Goal: Information Seeking & Learning: Check status

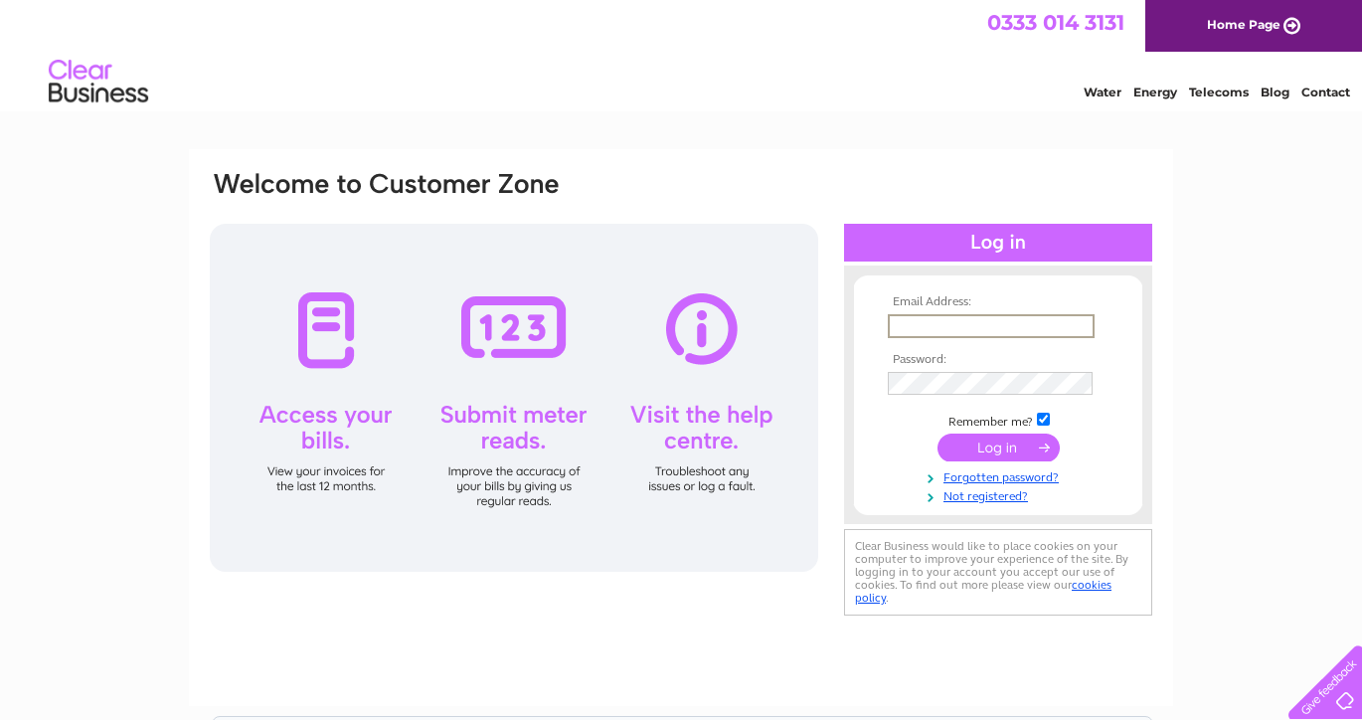
type input "blue.iow@virgin.net"
click at [998, 445] on input "submit" at bounding box center [999, 447] width 122 height 28
click at [1016, 454] on input "submit" at bounding box center [999, 447] width 122 height 28
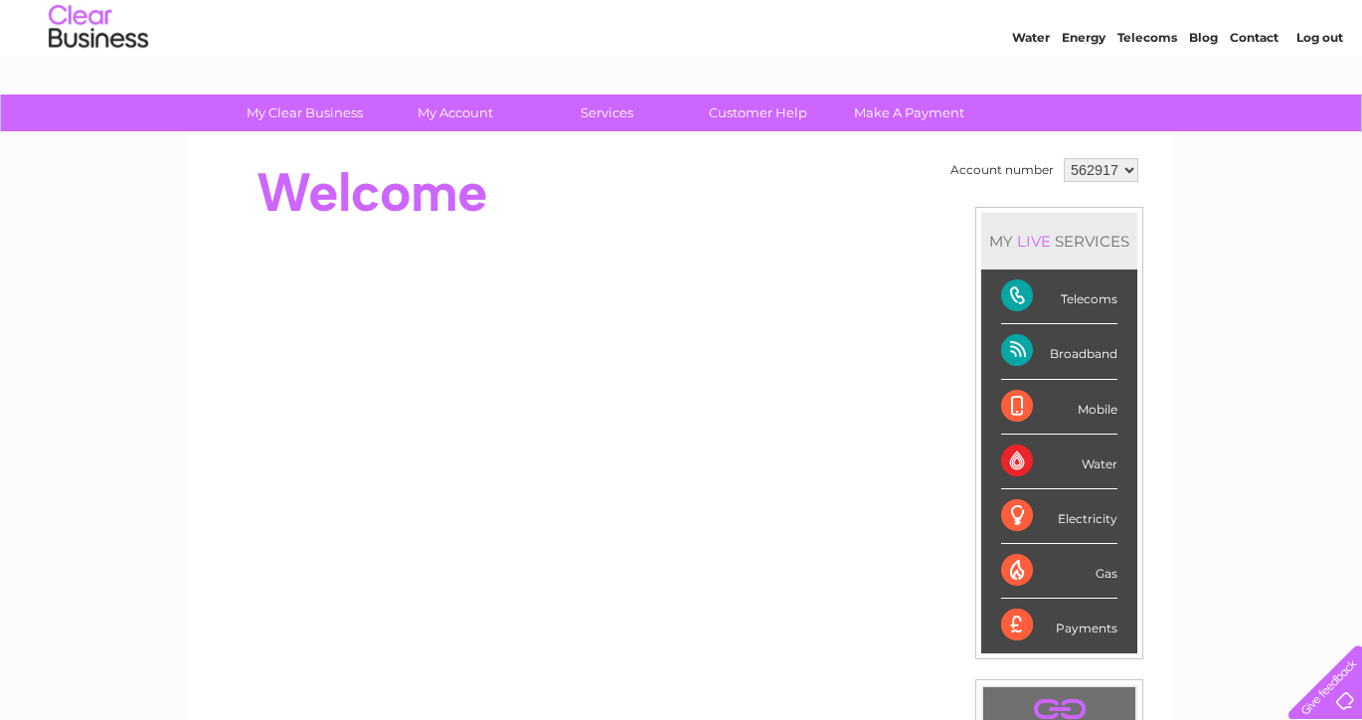
scroll to position [61, 0]
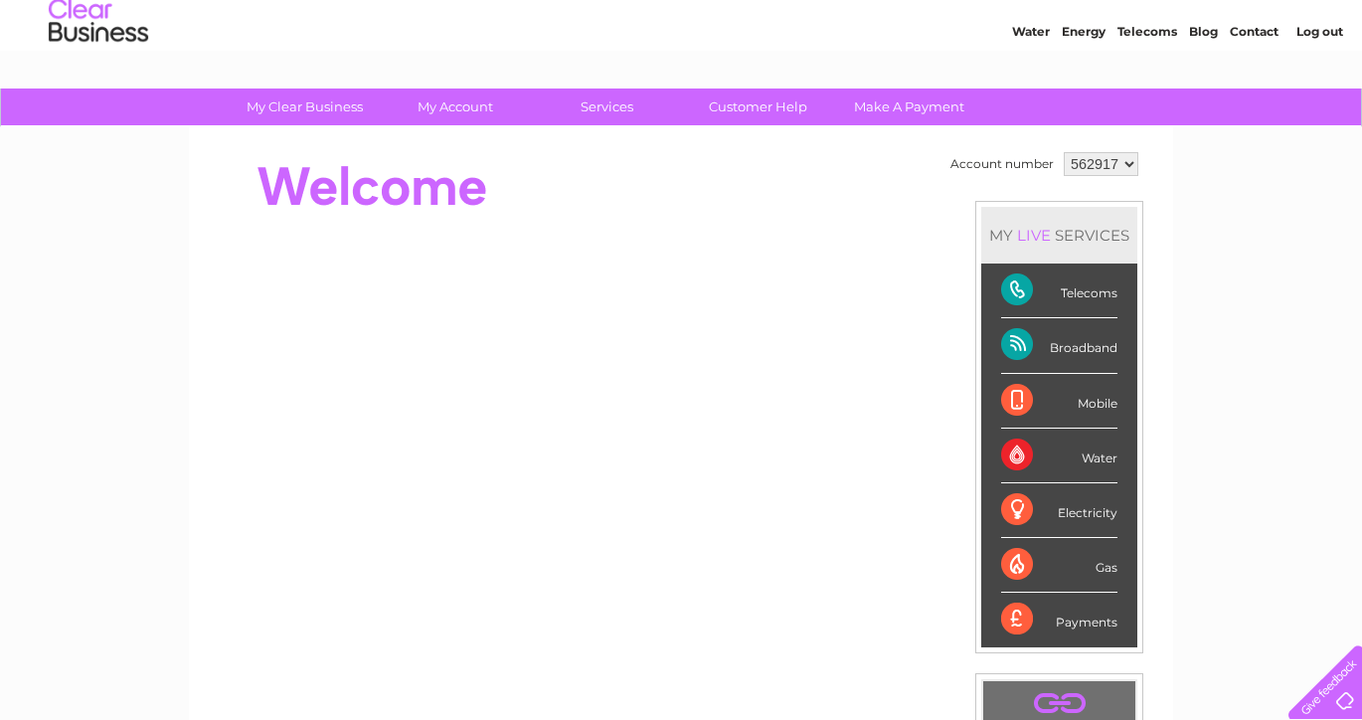
click at [1061, 350] on div "Broadband" at bounding box center [1059, 345] width 116 height 55
click at [1015, 342] on div "Broadband" at bounding box center [1059, 345] width 116 height 55
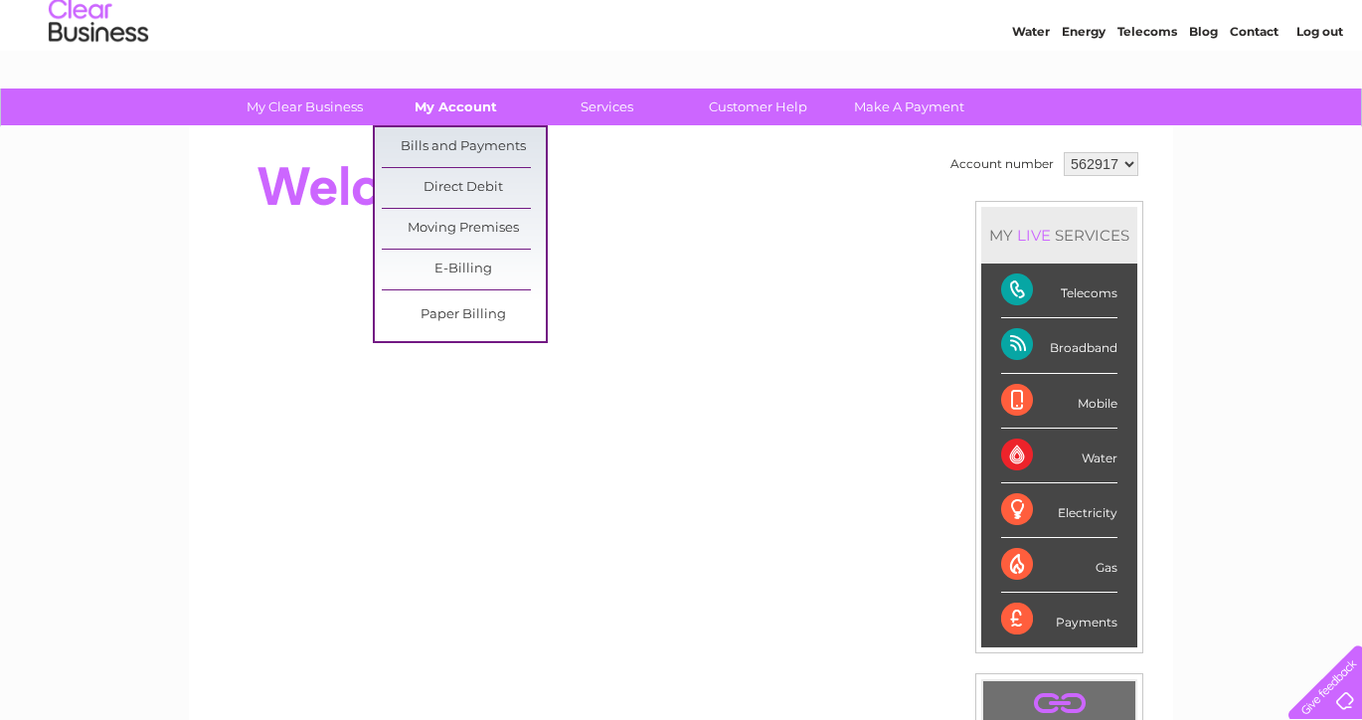
click at [475, 112] on link "My Account" at bounding box center [456, 106] width 164 height 37
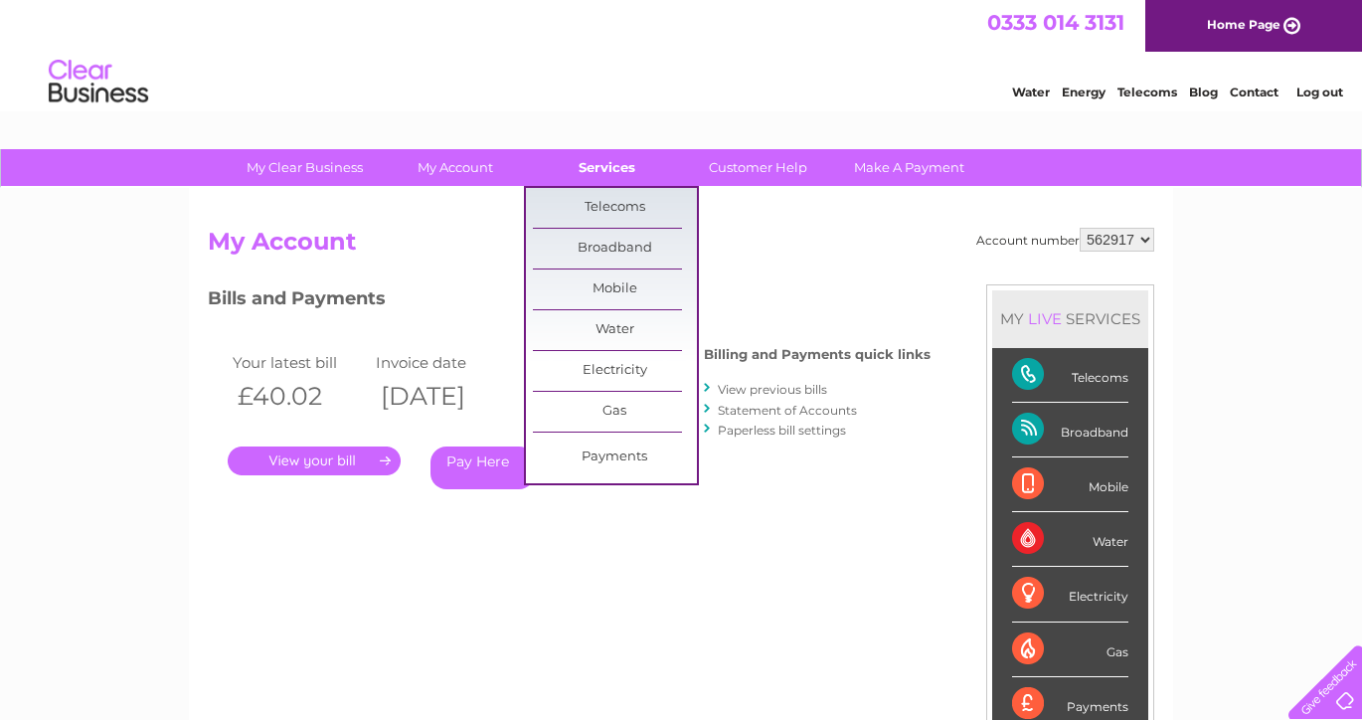
click at [601, 182] on link "Services" at bounding box center [607, 167] width 164 height 37
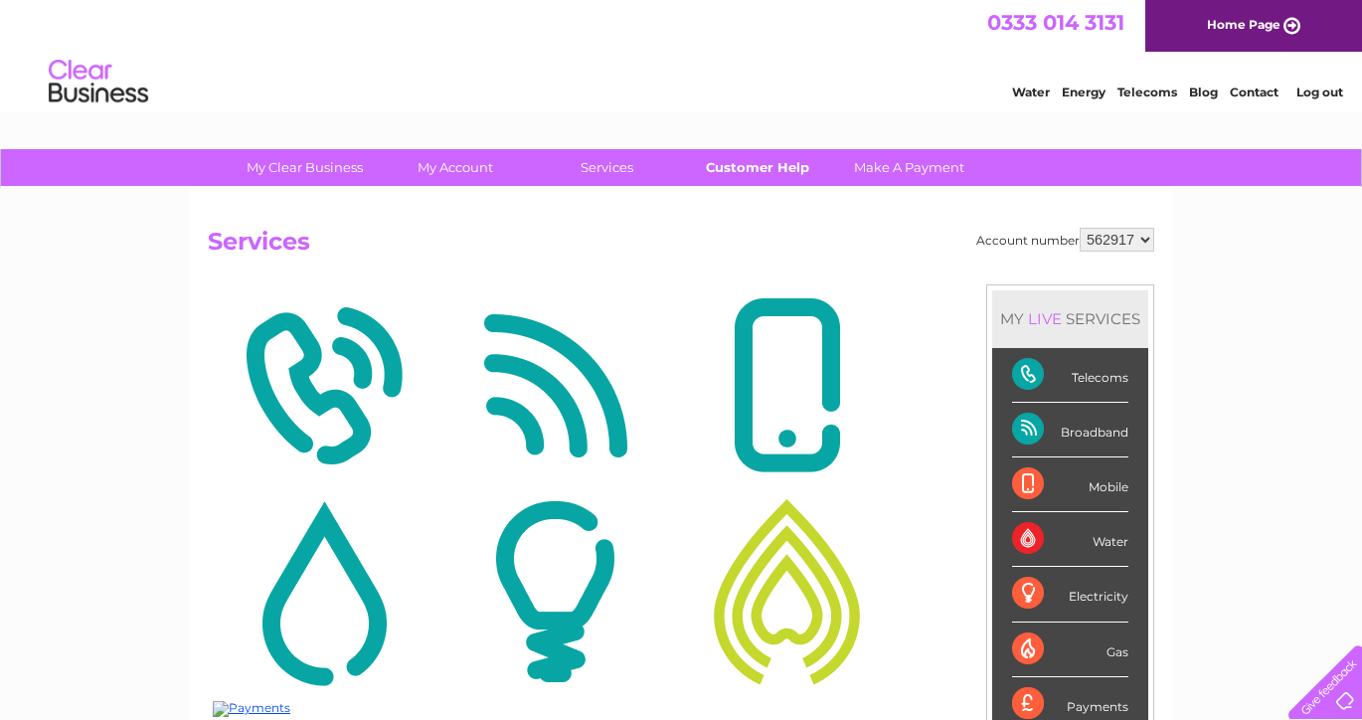
click at [752, 162] on link "Customer Help" at bounding box center [758, 167] width 164 height 37
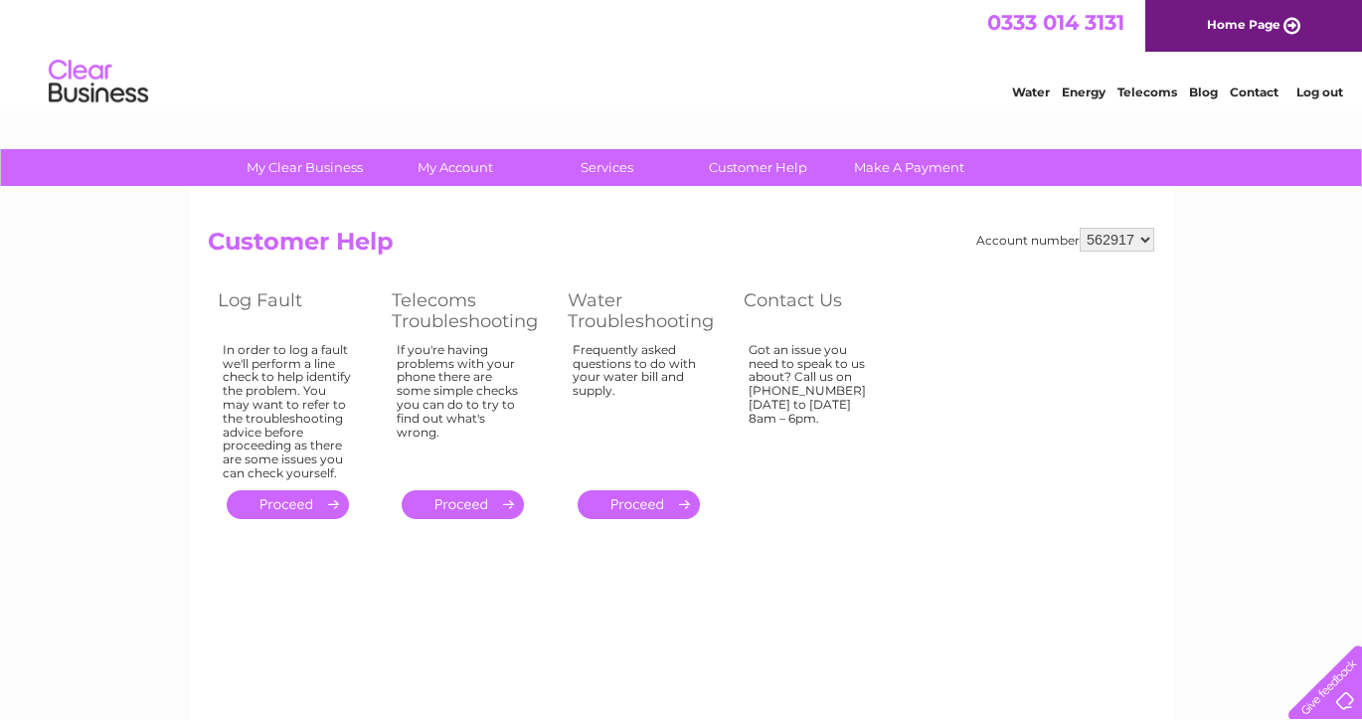
click at [449, 494] on link "." at bounding box center [463, 504] width 122 height 29
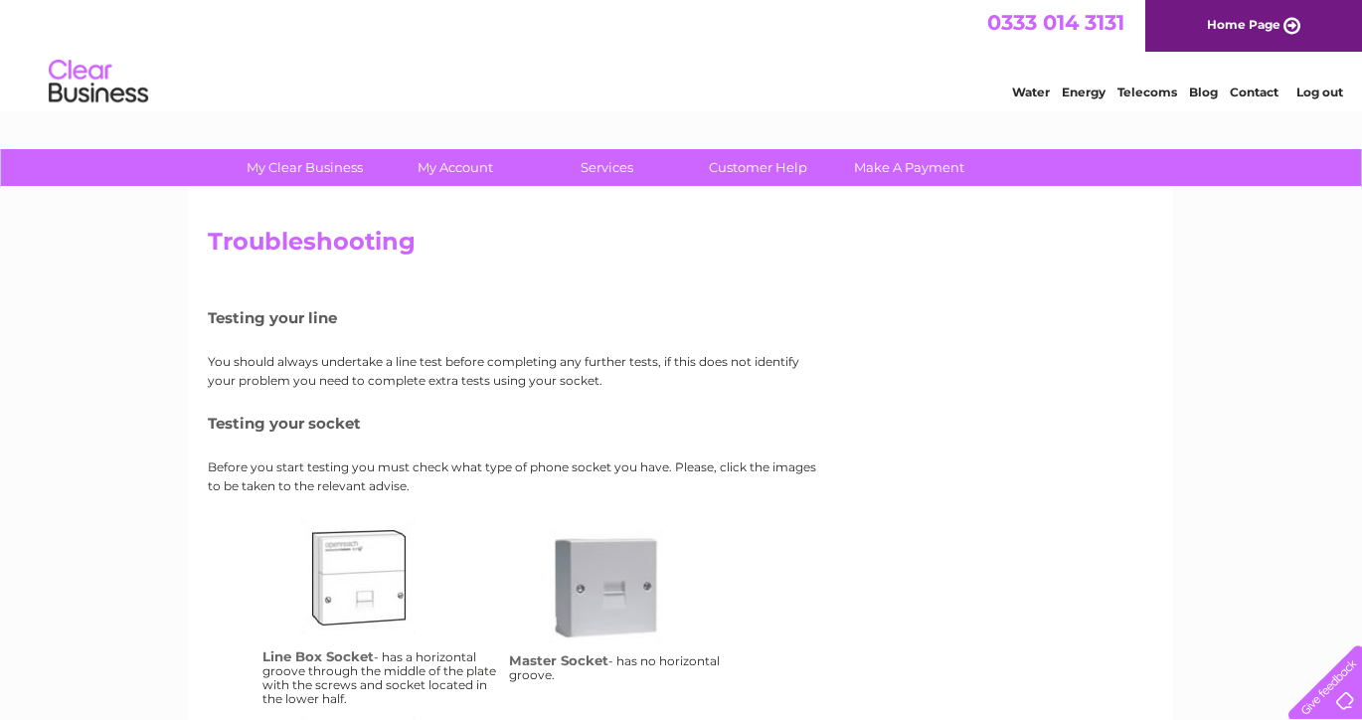
click at [365, 603] on link "lbs" at bounding box center [380, 599] width 159 height 159
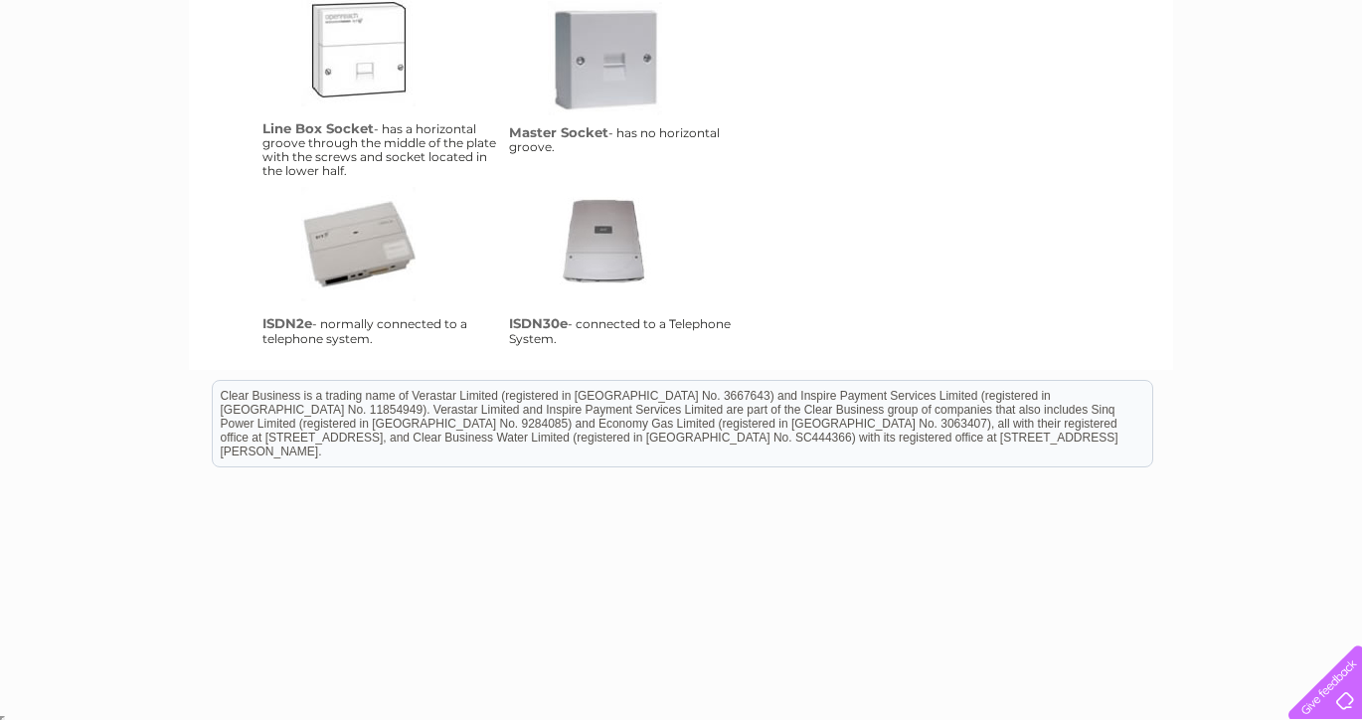
scroll to position [527, 0]
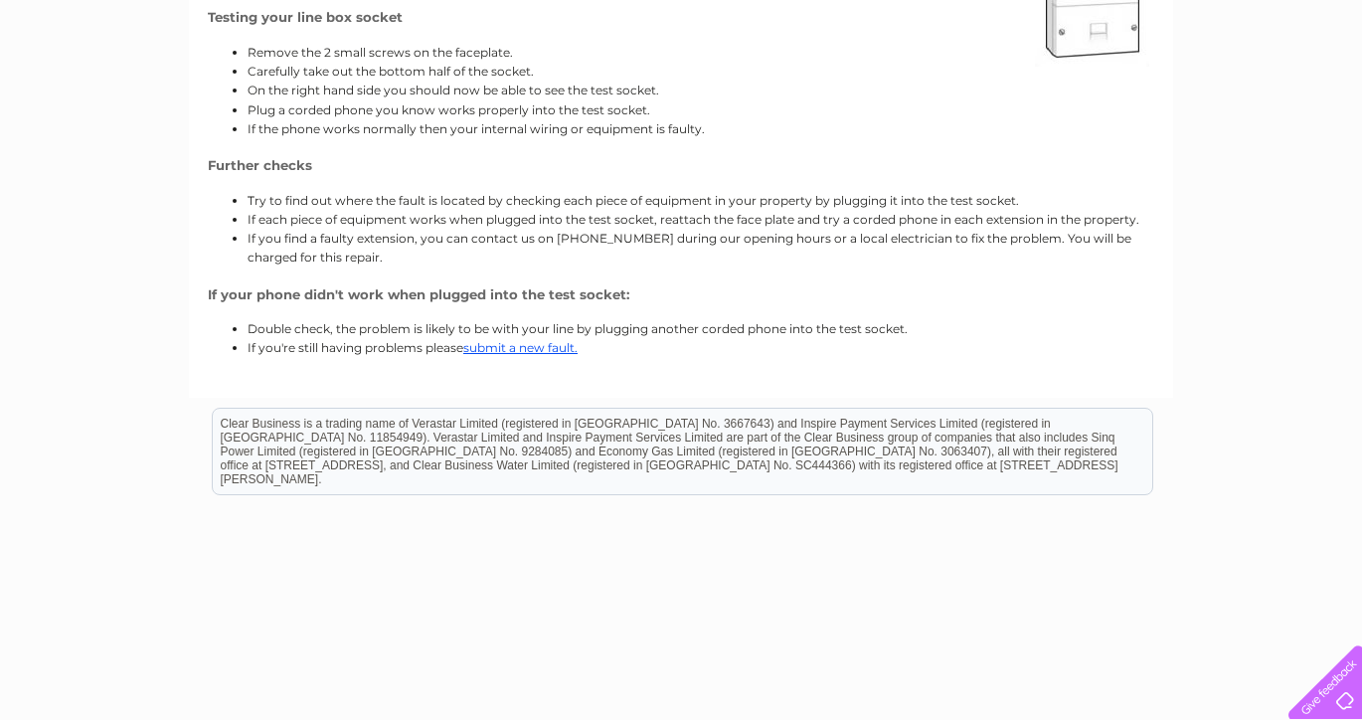
scroll to position [383, 0]
click at [522, 347] on link "submit a new fault." at bounding box center [520, 344] width 114 height 15
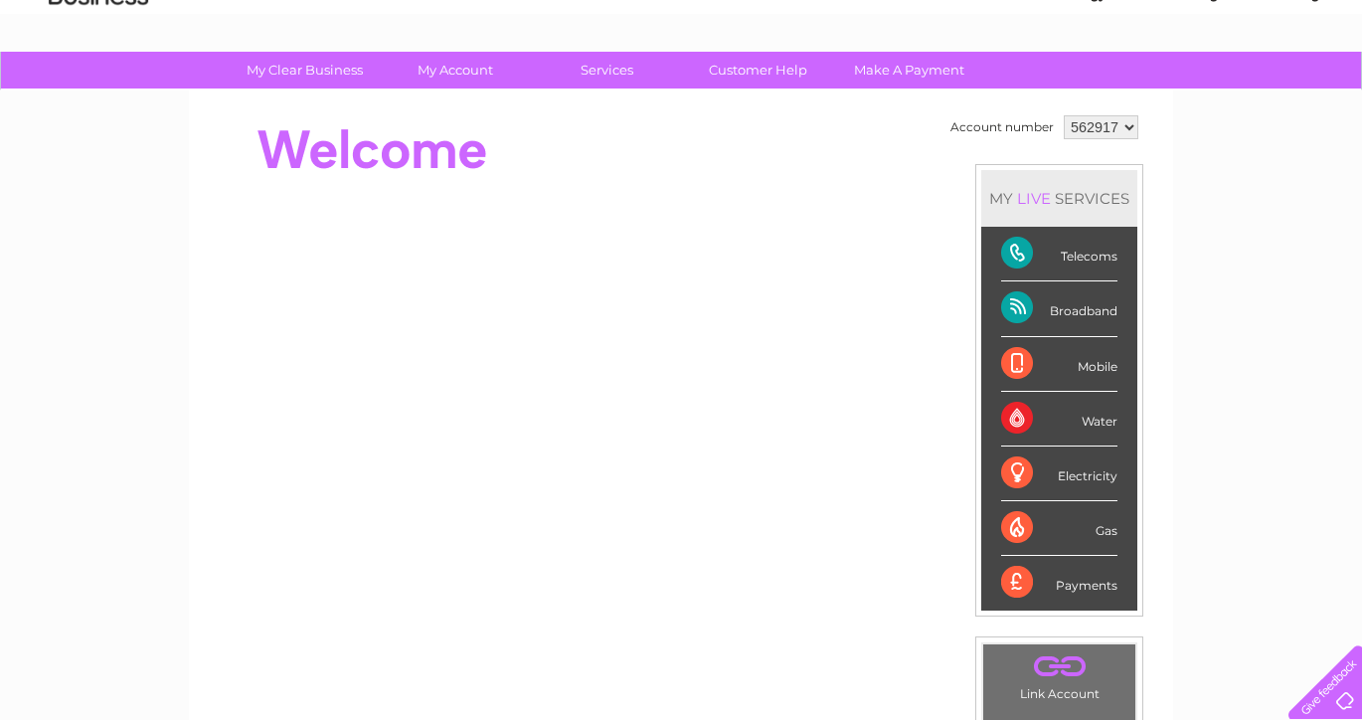
scroll to position [134, 0]
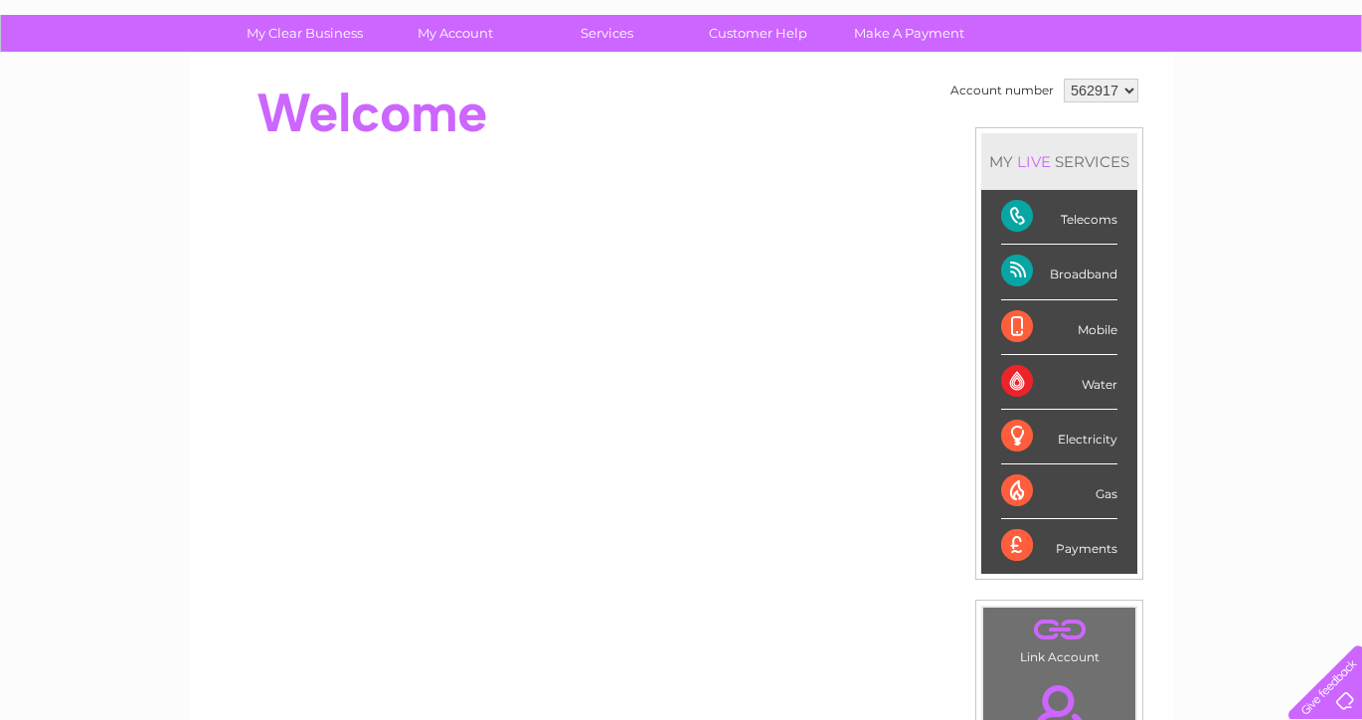
click at [1332, 694] on div at bounding box center [1322, 678] width 82 height 82
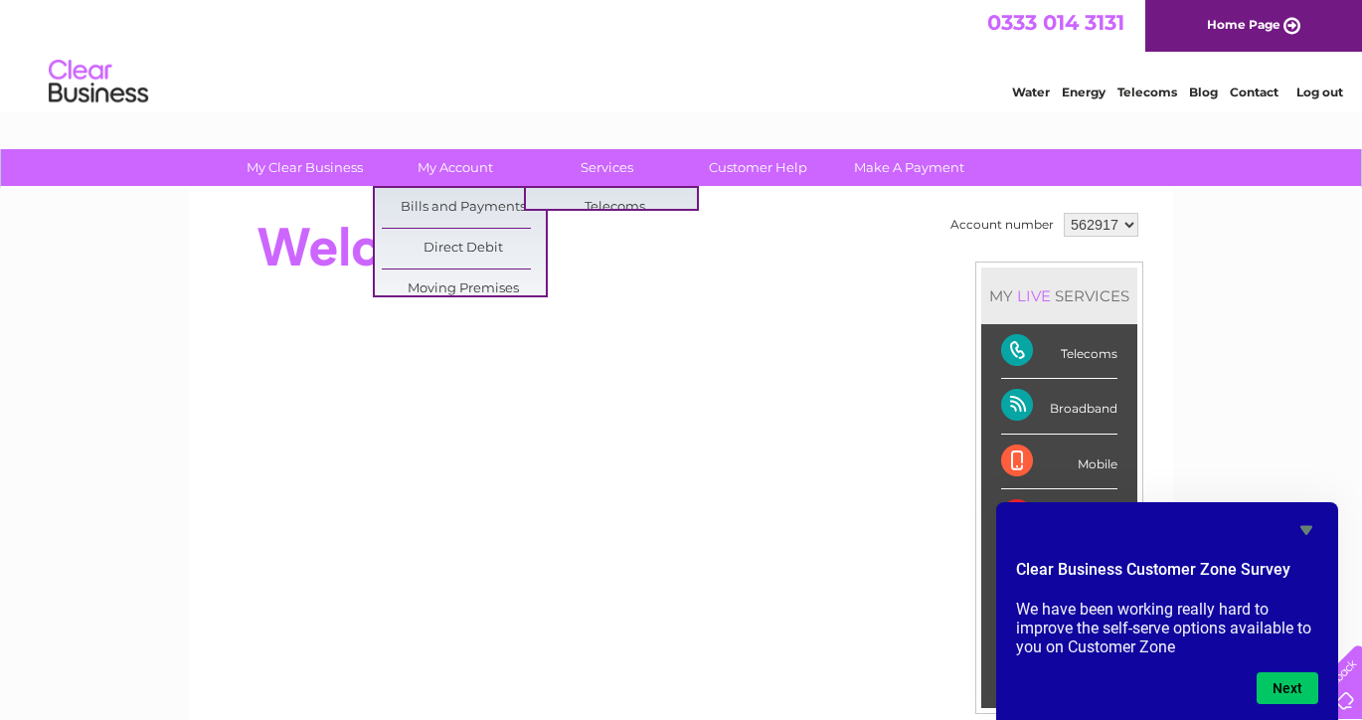
scroll to position [0, 0]
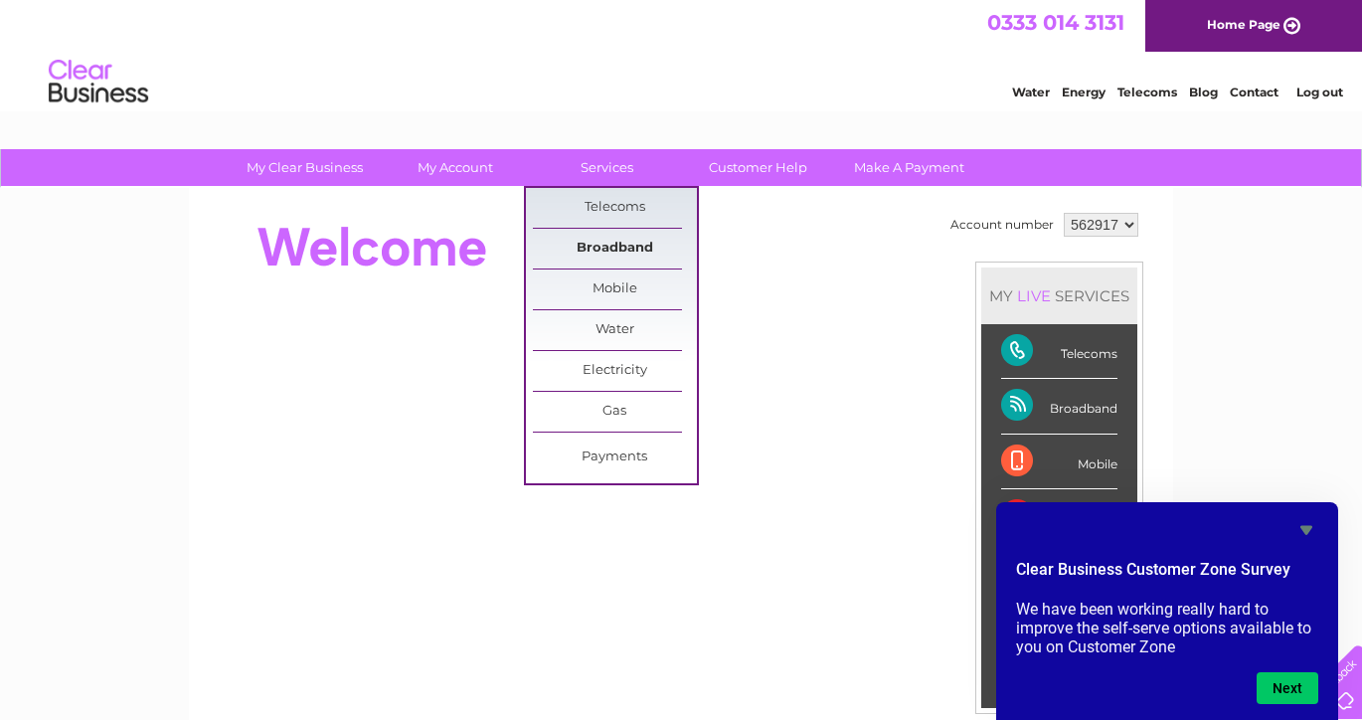
click at [615, 247] on link "Broadband" at bounding box center [615, 249] width 164 height 40
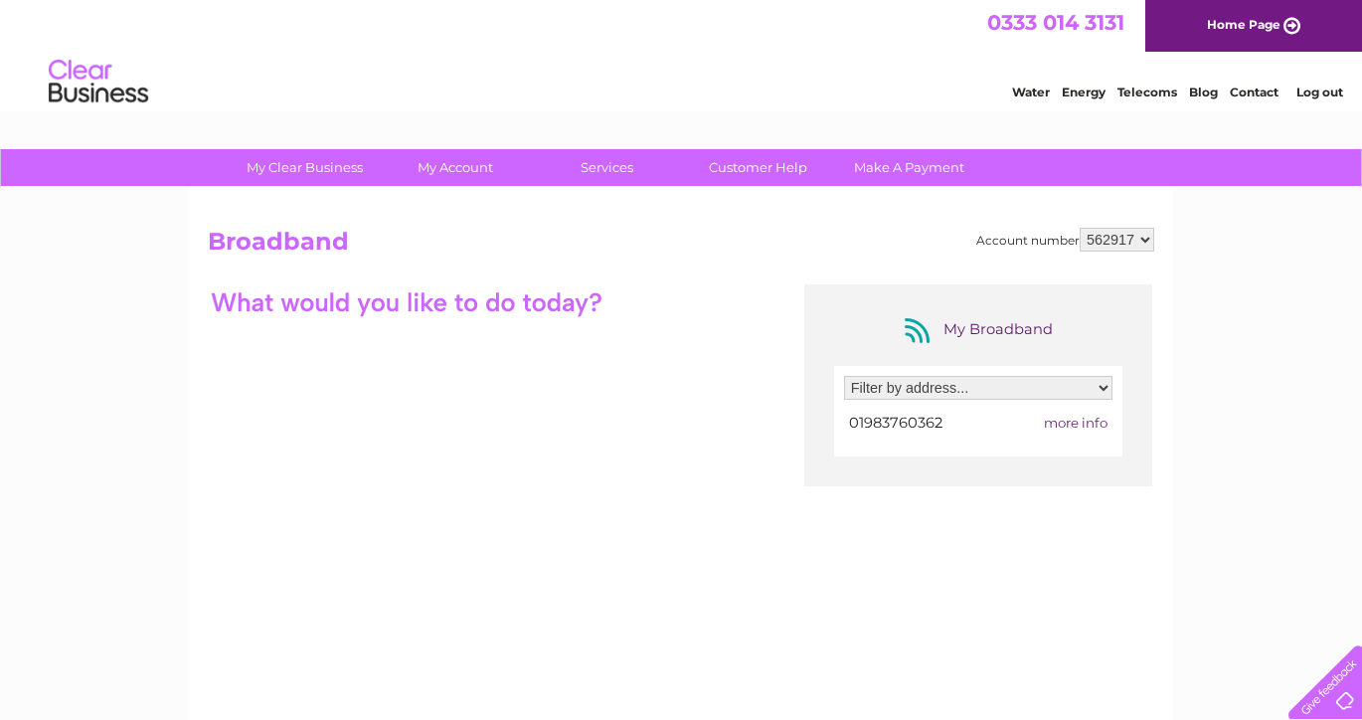
select select "1689147"
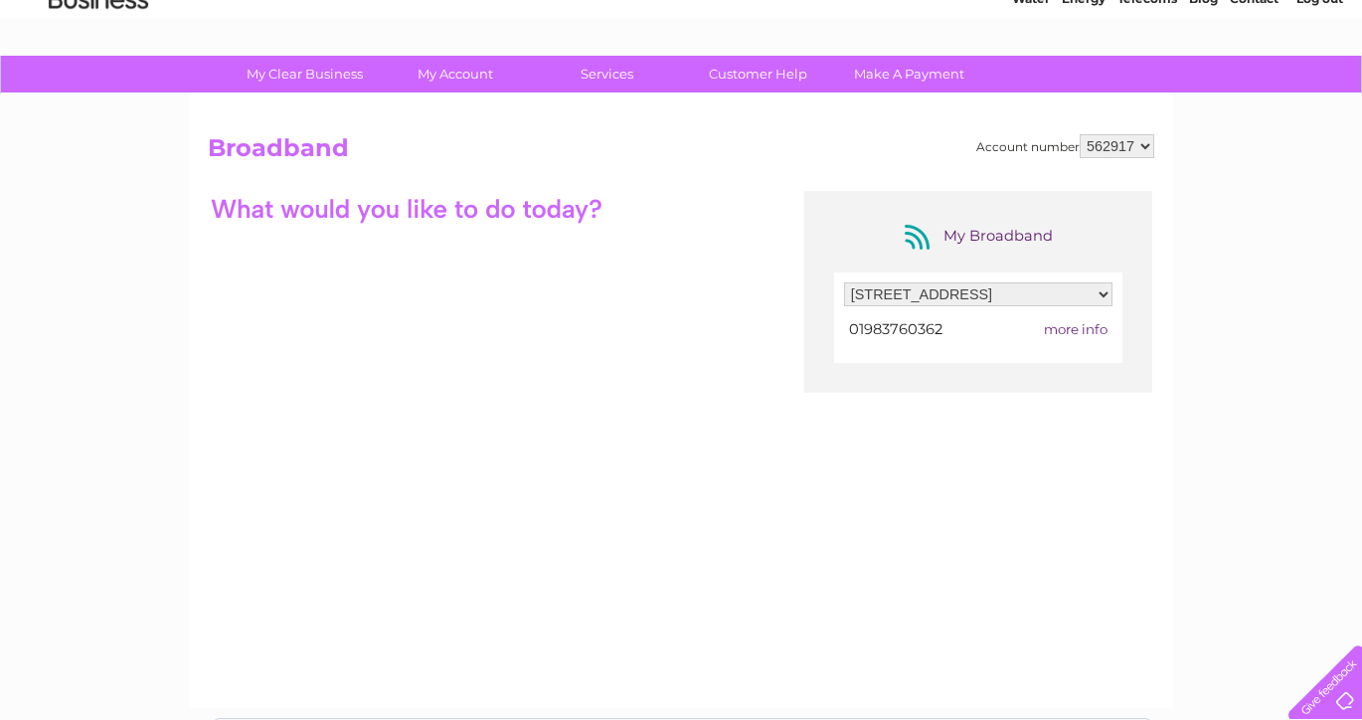
scroll to position [97, 0]
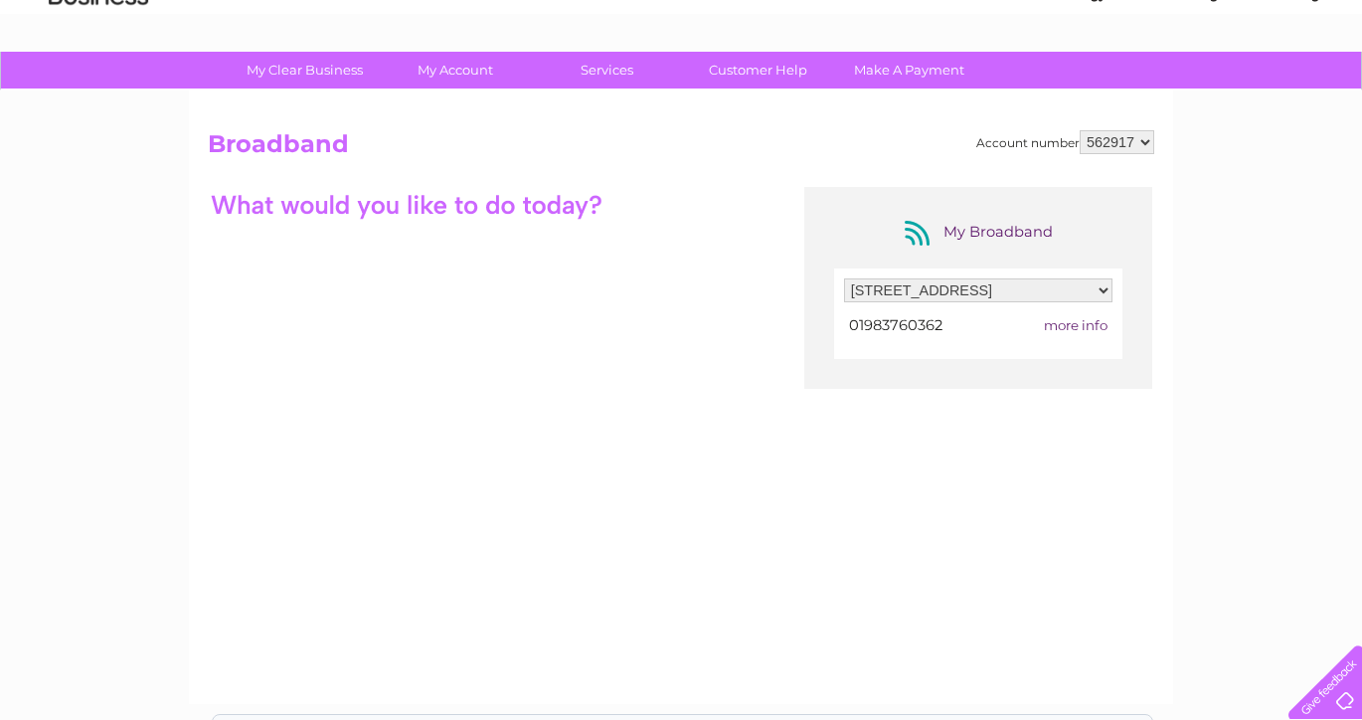
click at [1083, 319] on span "more info" at bounding box center [1076, 325] width 64 height 16
click at [1071, 323] on span "more info" at bounding box center [1076, 325] width 64 height 16
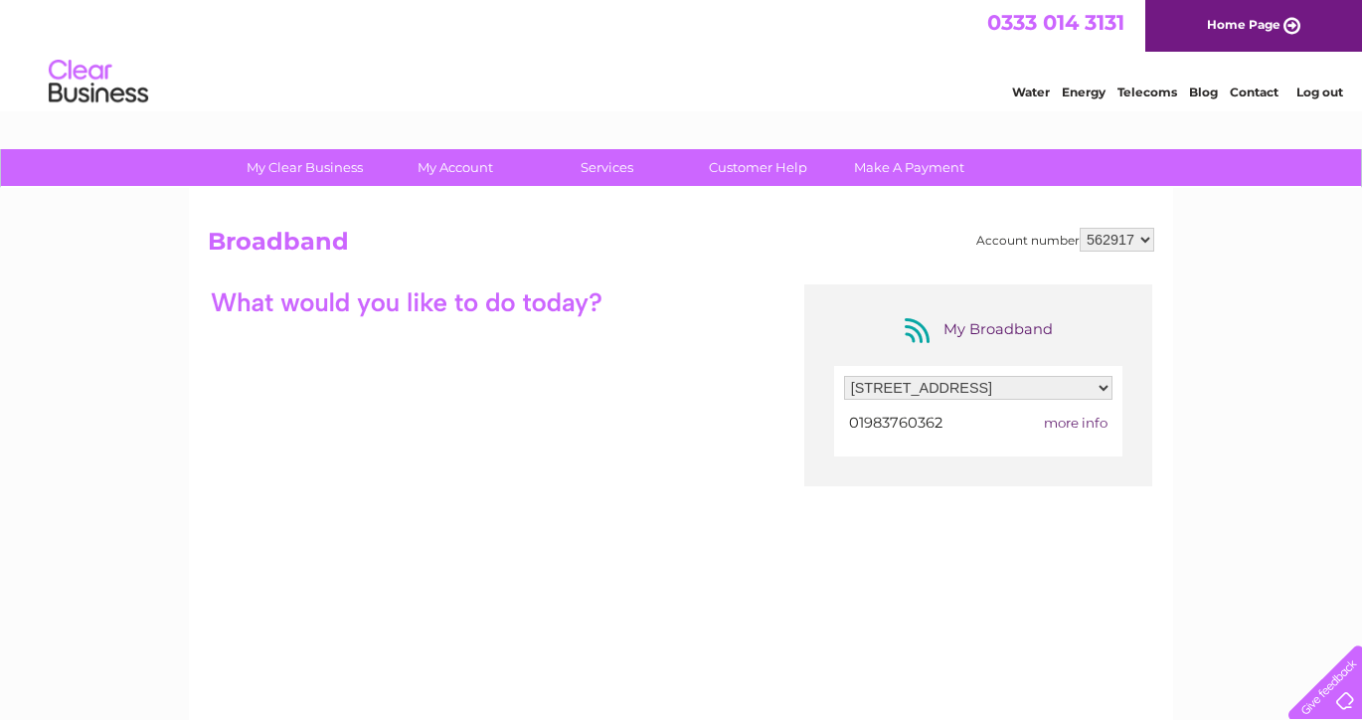
scroll to position [0, 0]
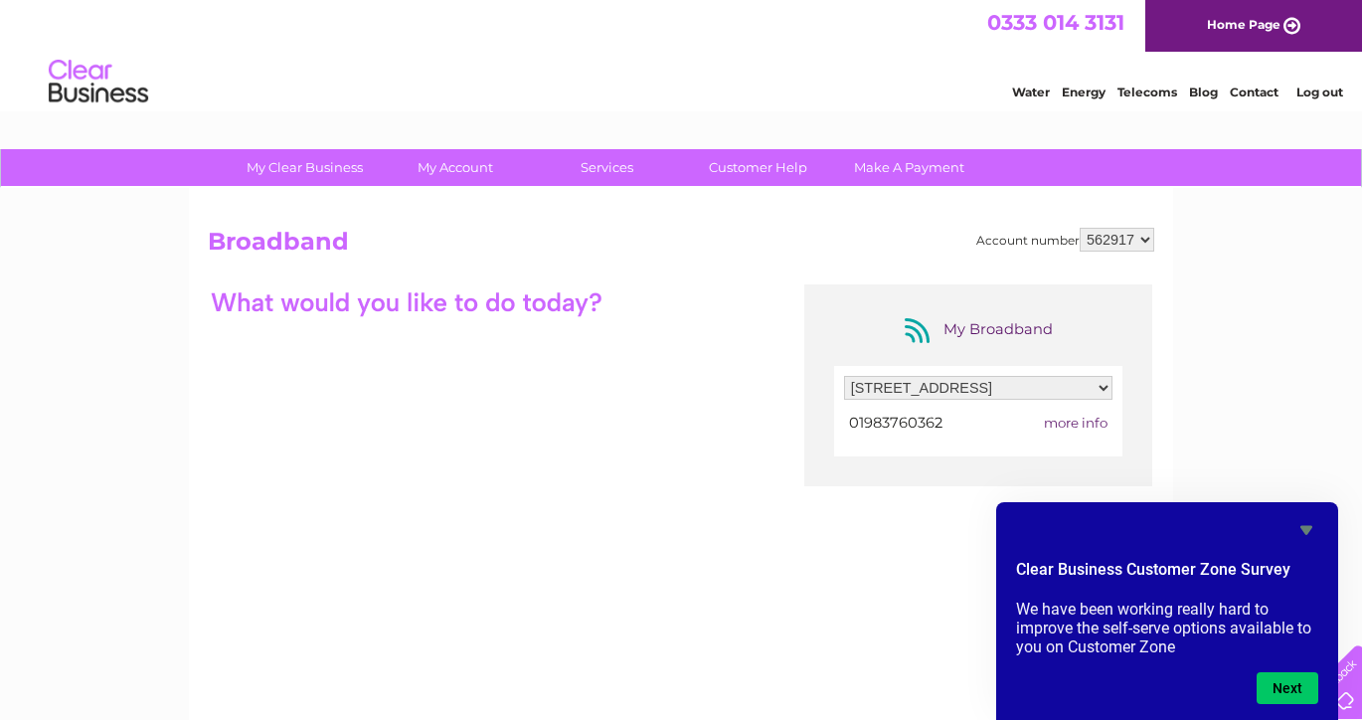
click at [1307, 532] on icon "Hide survey" at bounding box center [1306, 530] width 12 height 9
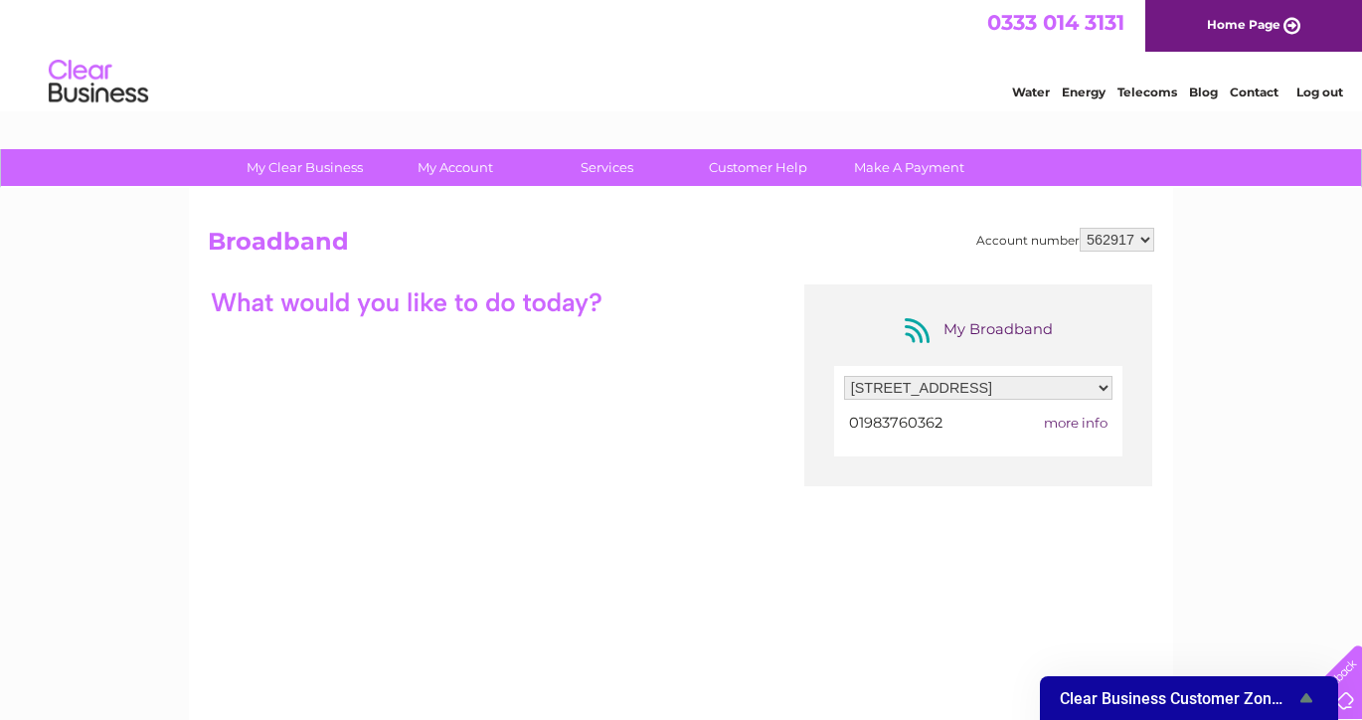
click at [1299, 696] on icon "Show survey - Clear Business Customer Zone Survey" at bounding box center [1306, 698] width 24 height 24
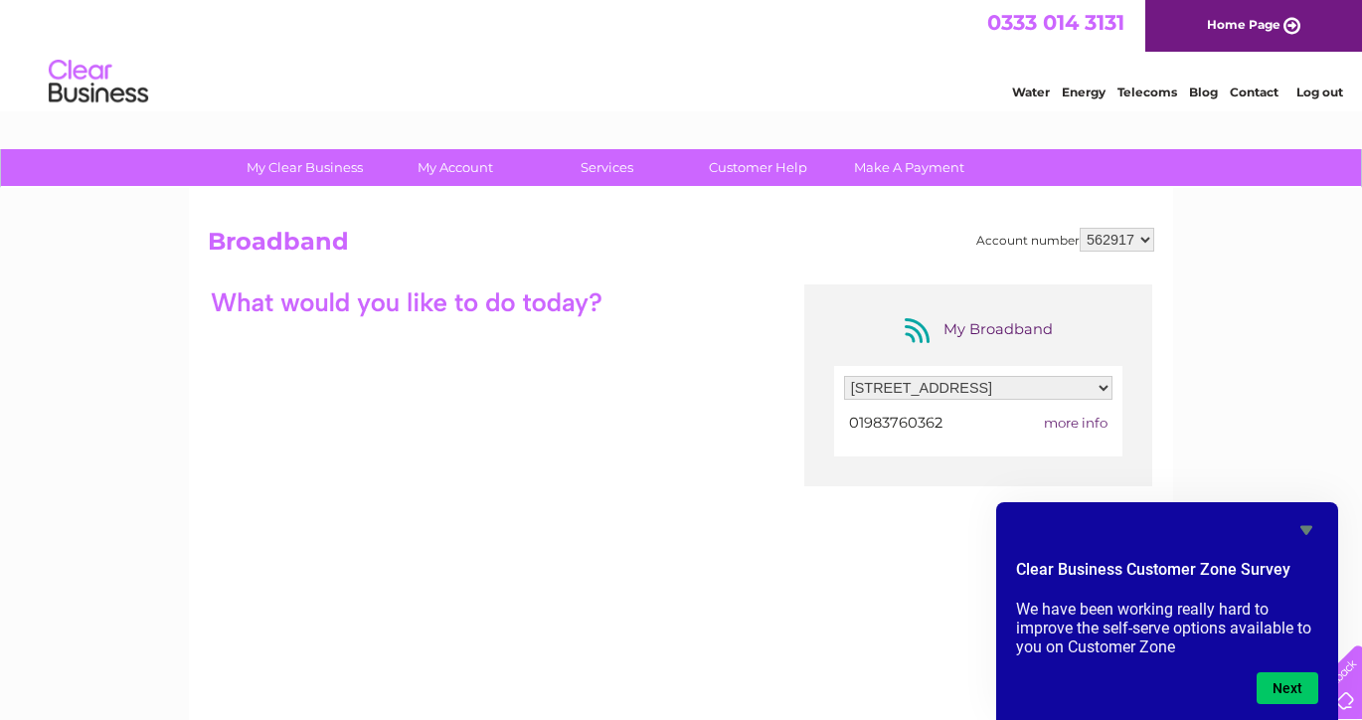
click at [1066, 424] on span "more info" at bounding box center [1076, 423] width 64 height 16
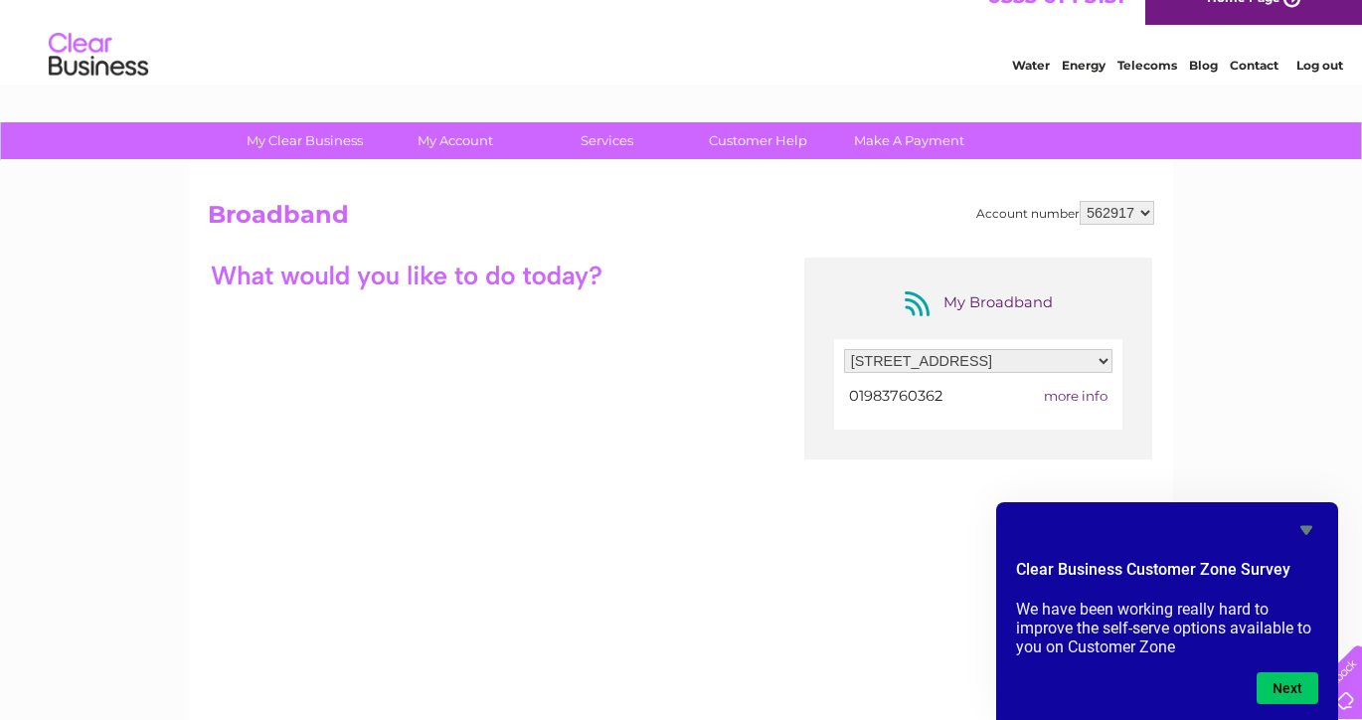
scroll to position [74, 0]
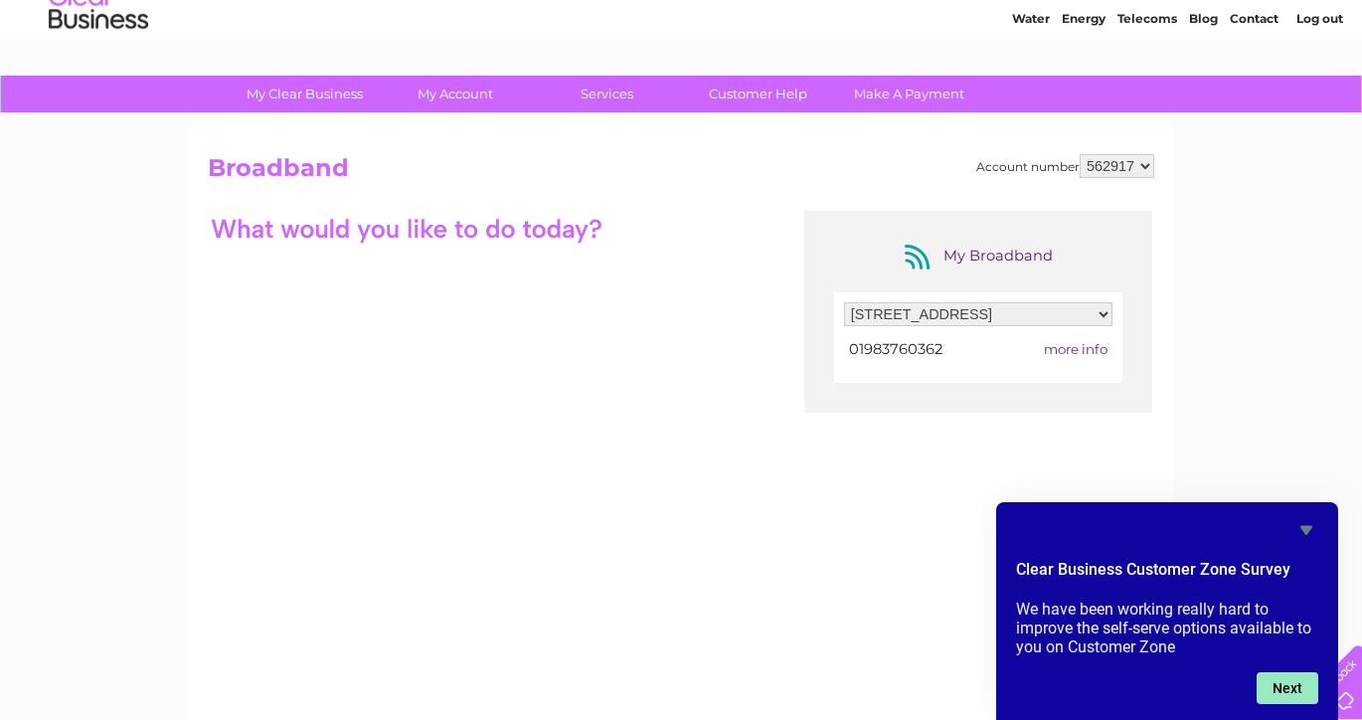
click at [1299, 681] on button "Next" at bounding box center [1288, 688] width 62 height 32
